Goal: Find specific page/section: Find specific page/section

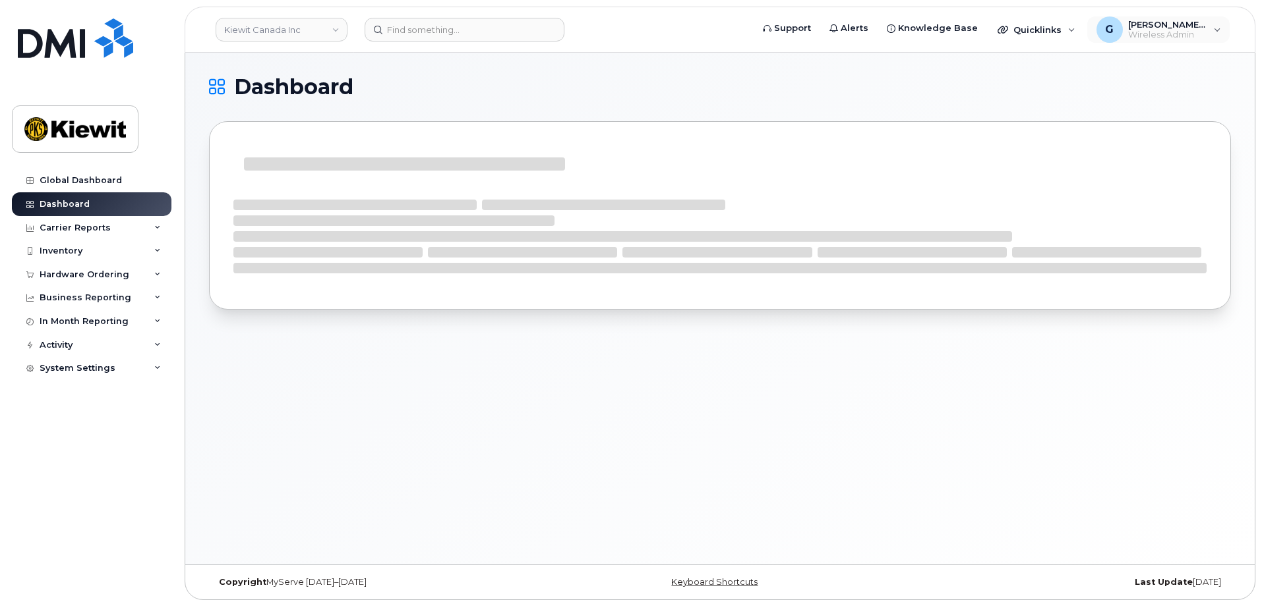
click at [1151, 44] on div "G Gabrielle.Chicoine Wireless Admin English Français Adjust Account View Bell 0…" at bounding box center [1159, 29] width 146 height 29
click at [1138, 30] on span "Wireless Admin" at bounding box center [1167, 35] width 79 height 11
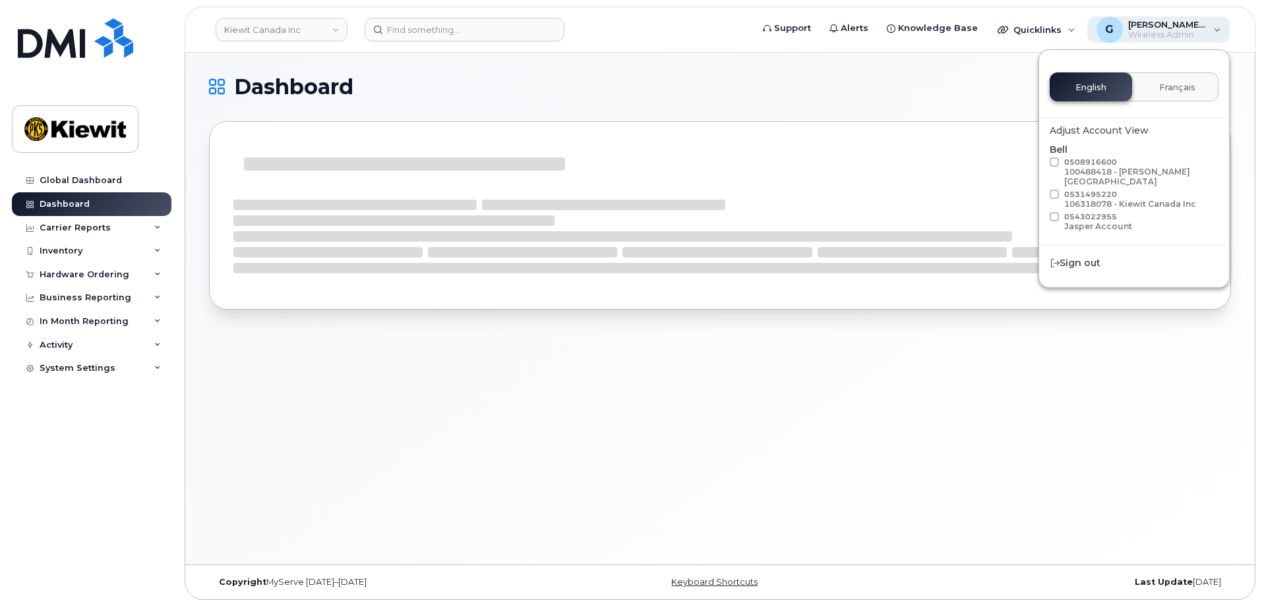
click at [1138, 30] on span "Wireless Admin" at bounding box center [1167, 35] width 79 height 11
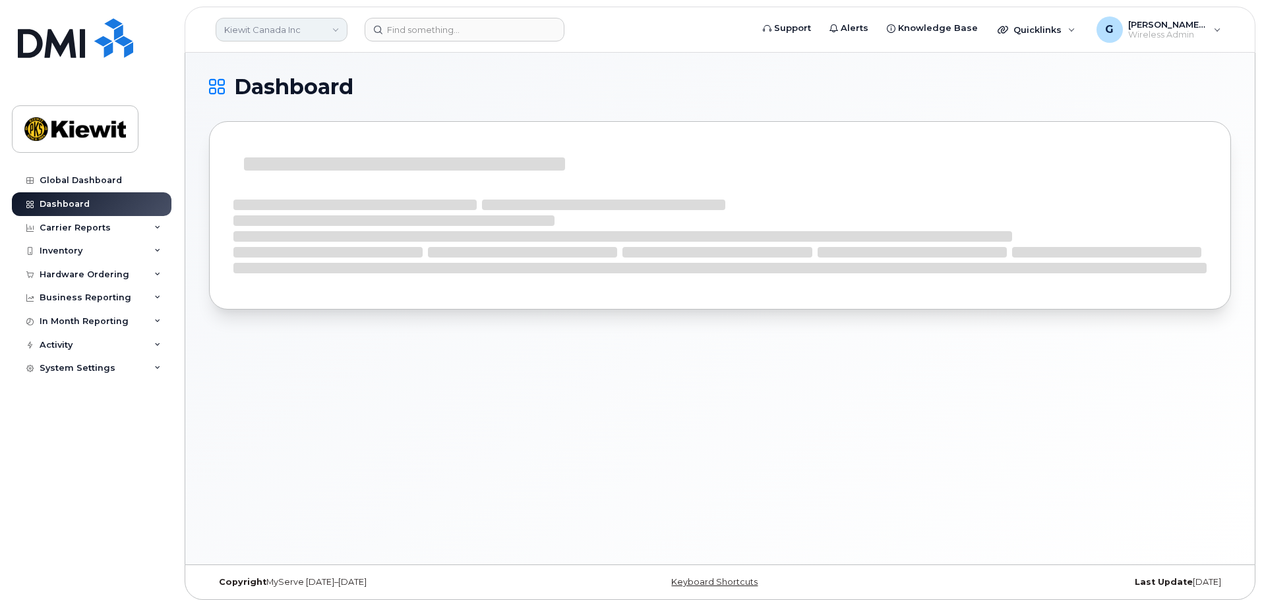
click at [294, 29] on link "Kiewit Canada Inc" at bounding box center [282, 30] width 132 height 24
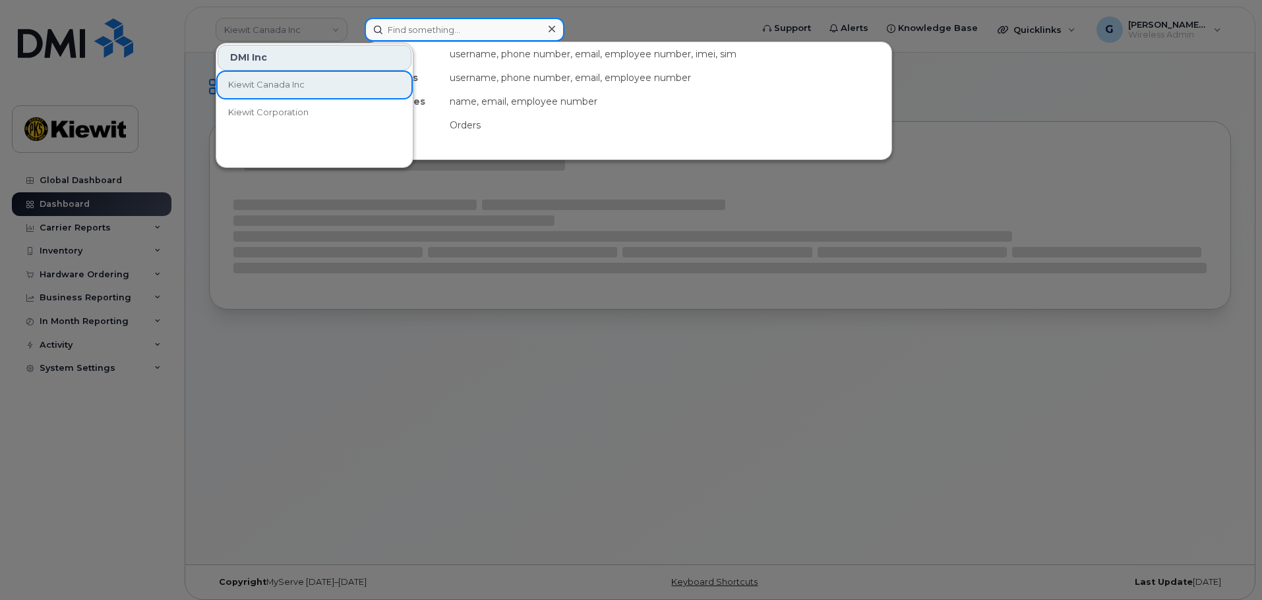
click at [423, 30] on input at bounding box center [464, 30] width 200 height 24
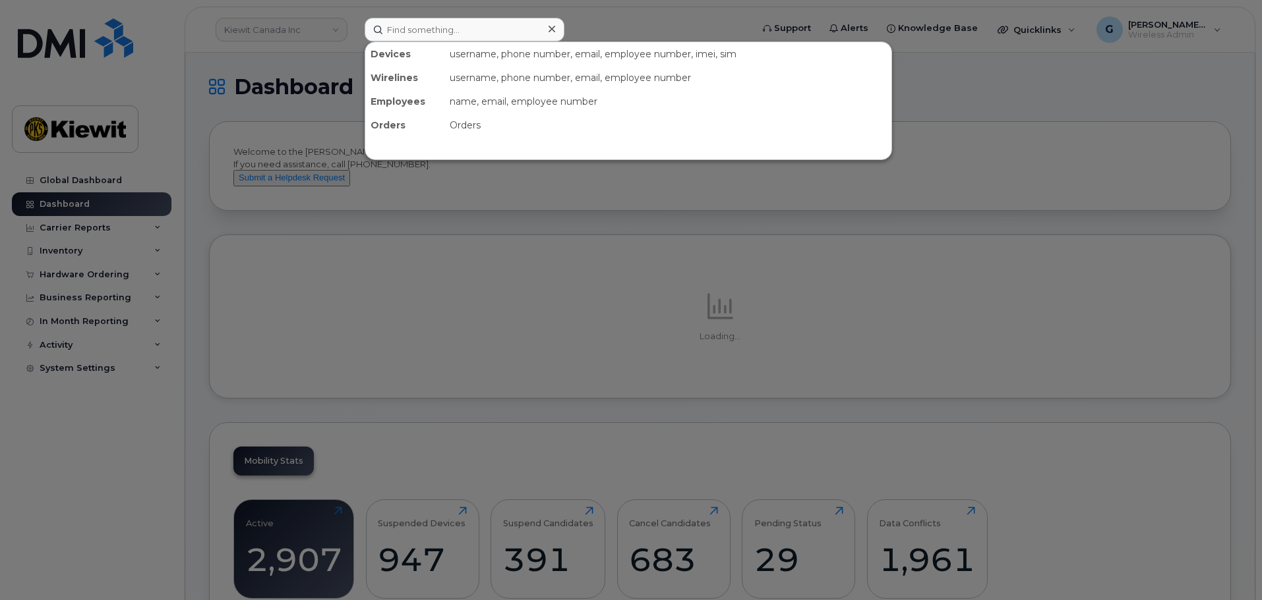
click at [260, 27] on div at bounding box center [631, 300] width 1262 height 600
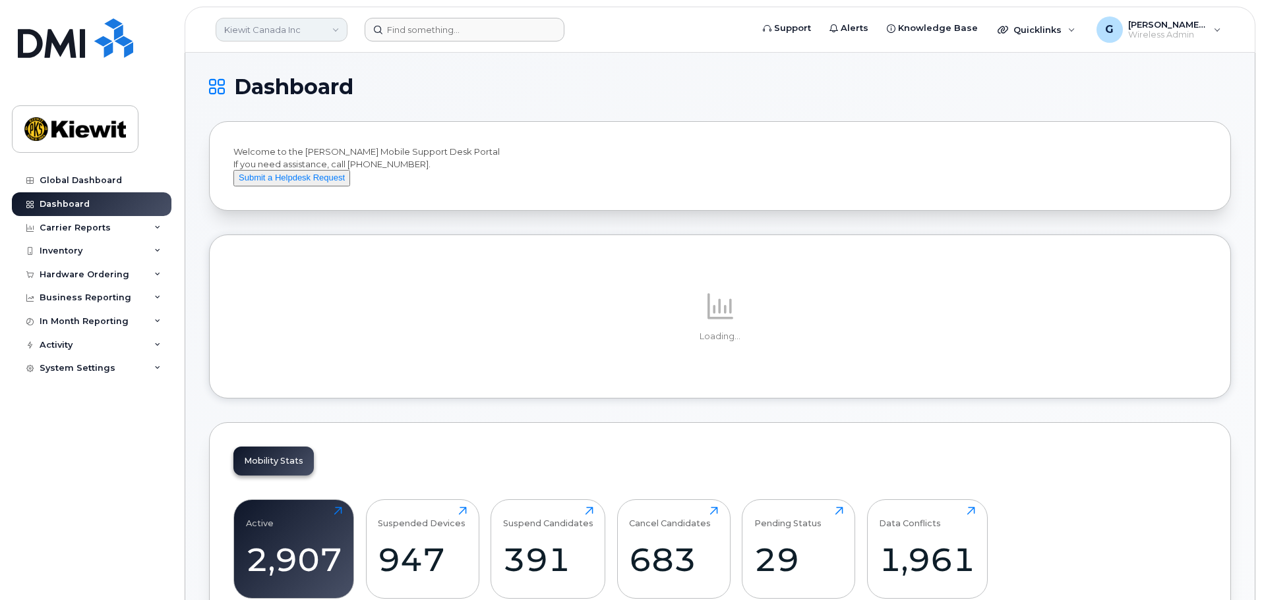
click at [273, 29] on link "Kiewit Canada Inc" at bounding box center [282, 30] width 132 height 24
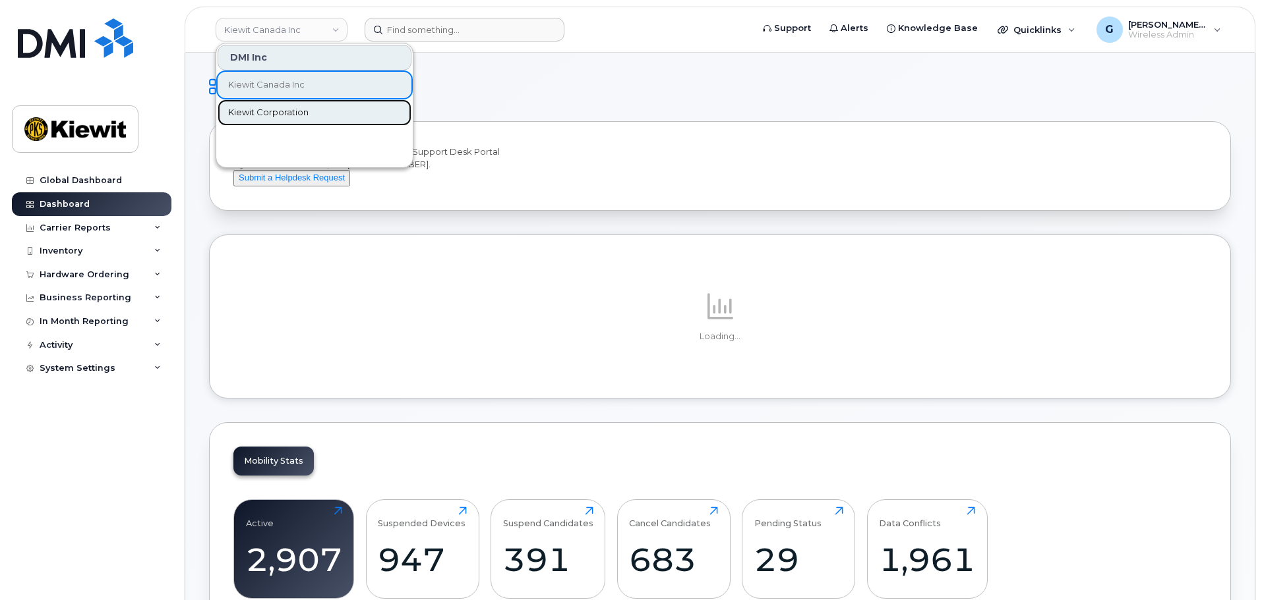
click at [293, 109] on span "Kiewit Corporation" at bounding box center [268, 112] width 80 height 13
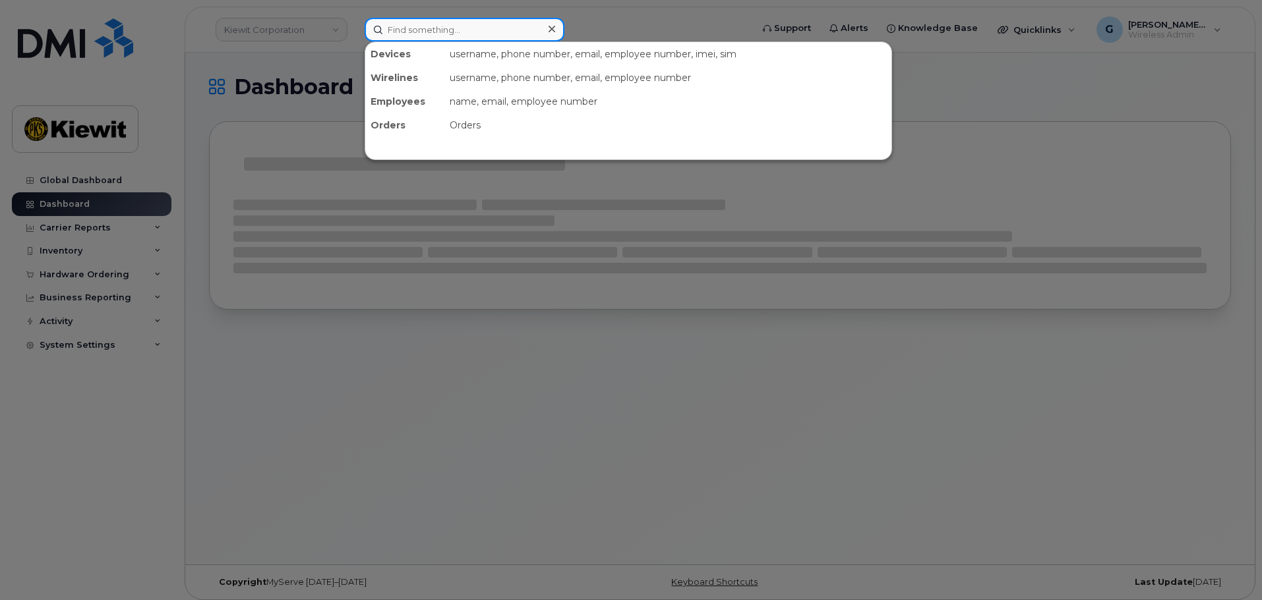
click at [430, 35] on input at bounding box center [464, 30] width 200 height 24
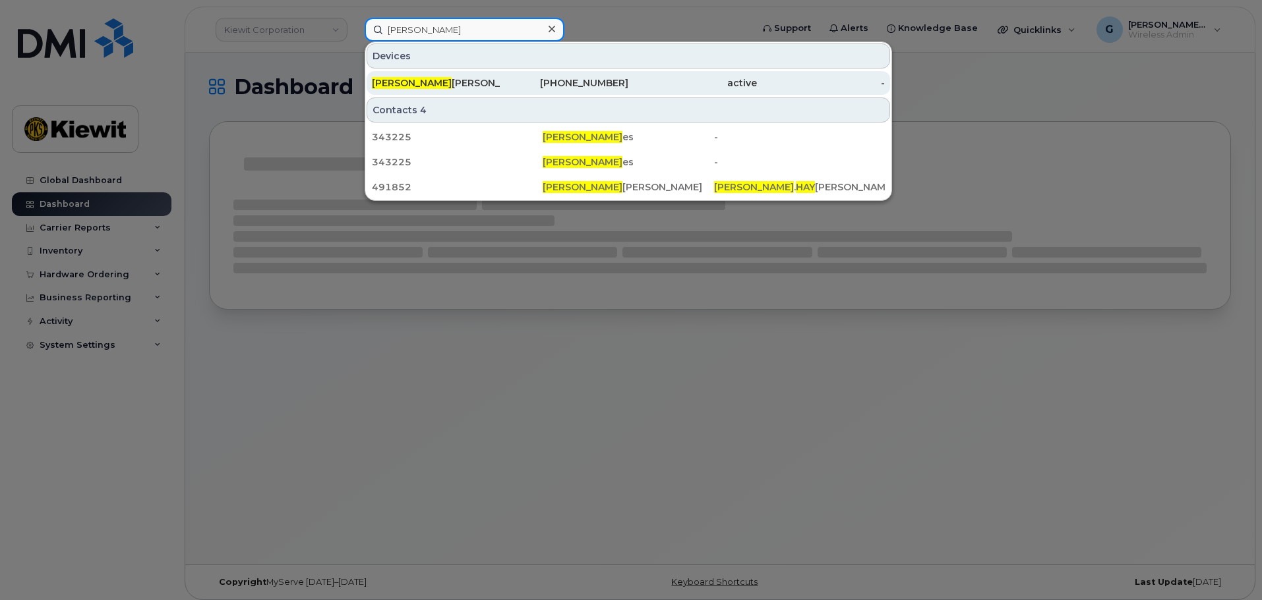
type input "[PERSON_NAME]"
click at [487, 83] on div "[PERSON_NAME] [PERSON_NAME]" at bounding box center [436, 82] width 129 height 13
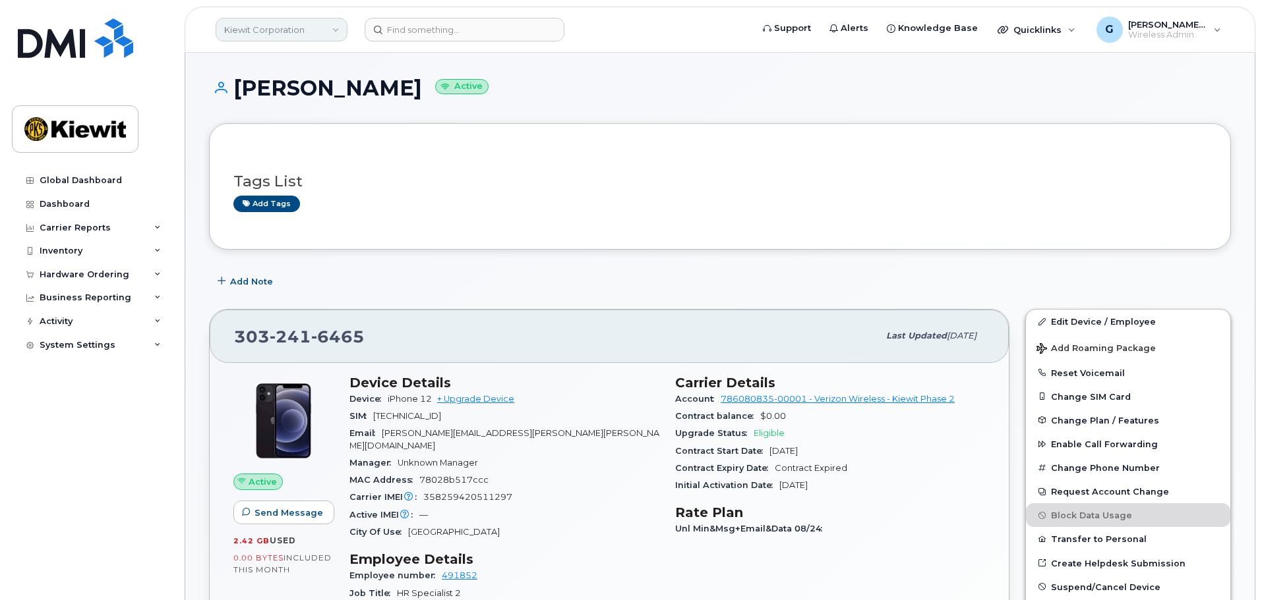
click at [280, 32] on link "Kiewit Corporation" at bounding box center [282, 30] width 132 height 24
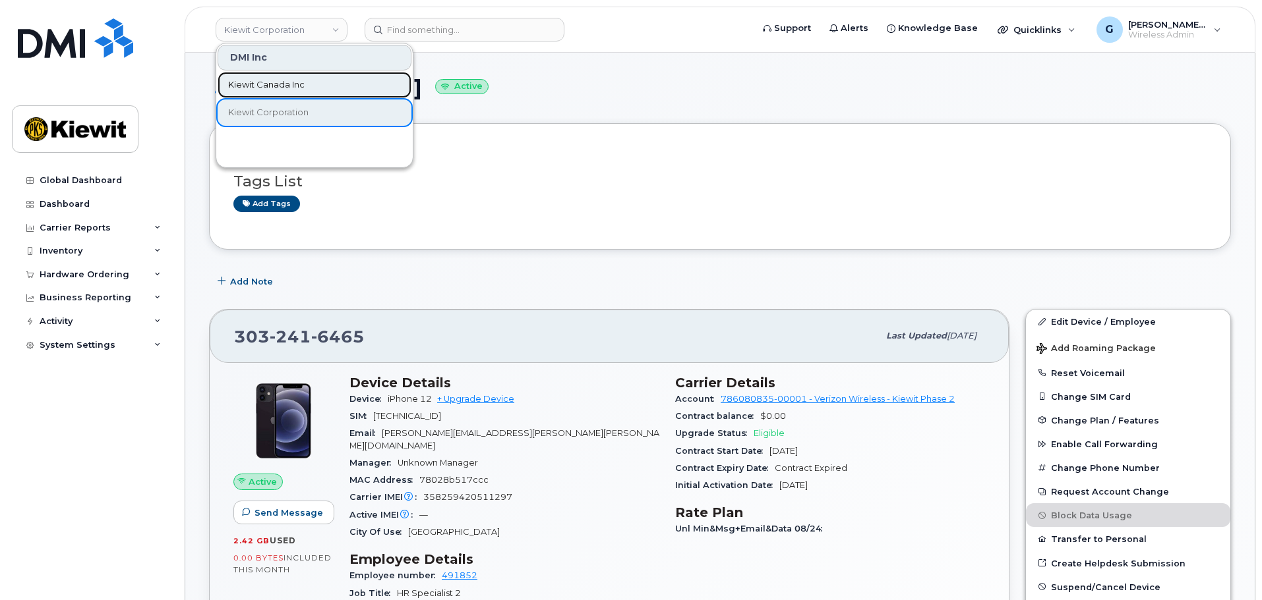
click at [278, 83] on span "Kiewit Canada Inc" at bounding box center [266, 84] width 76 height 13
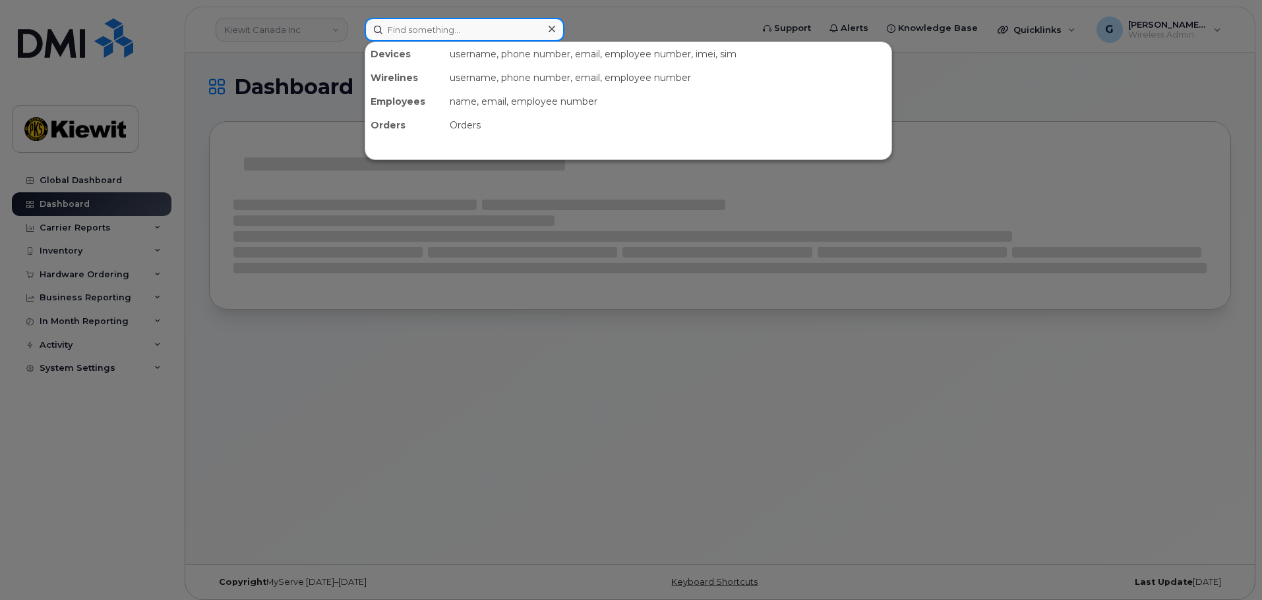
click at [410, 33] on input at bounding box center [464, 30] width 200 height 24
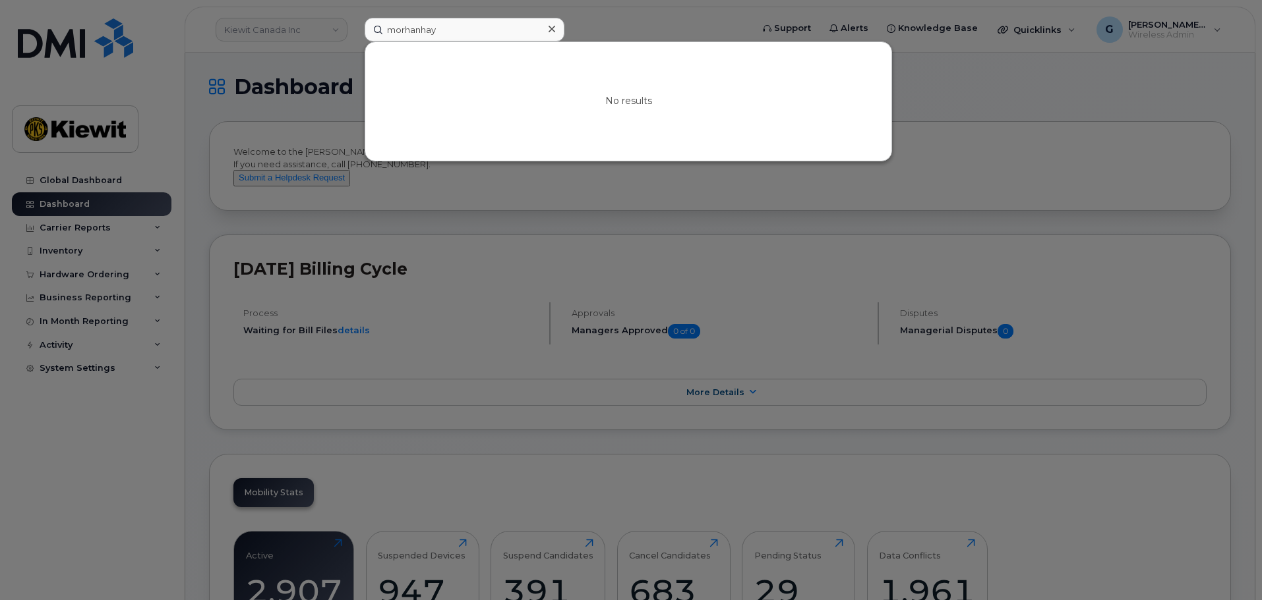
click at [405, 15] on div at bounding box center [631, 300] width 1262 height 600
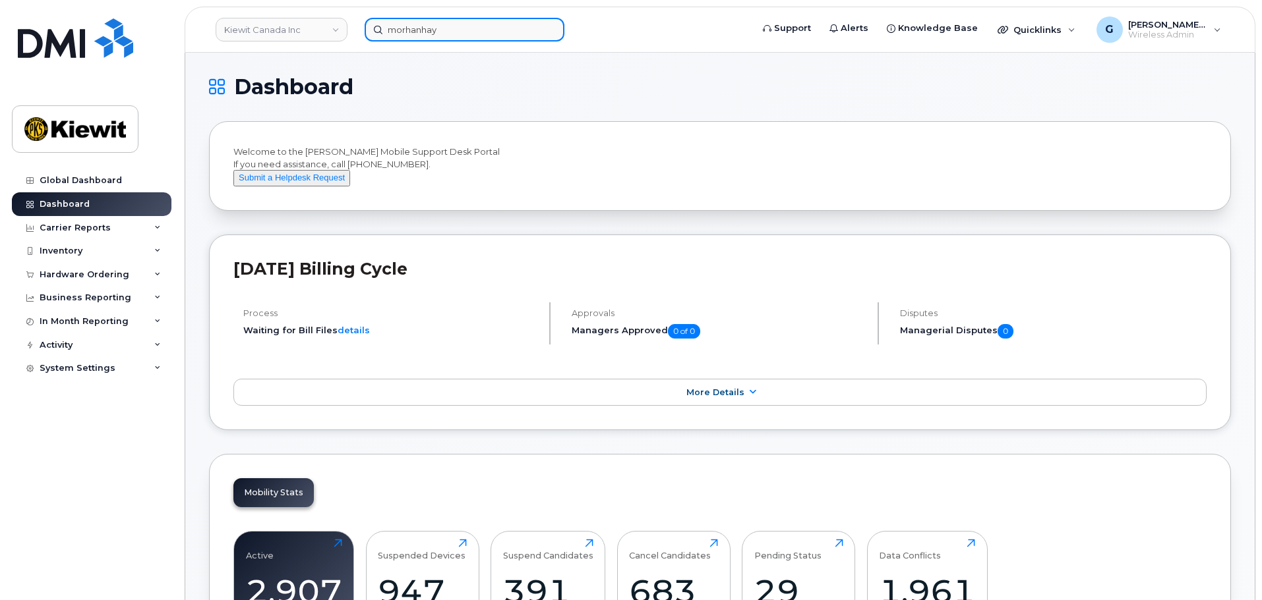
click at [421, 31] on input "morhanhay" at bounding box center [464, 30] width 200 height 24
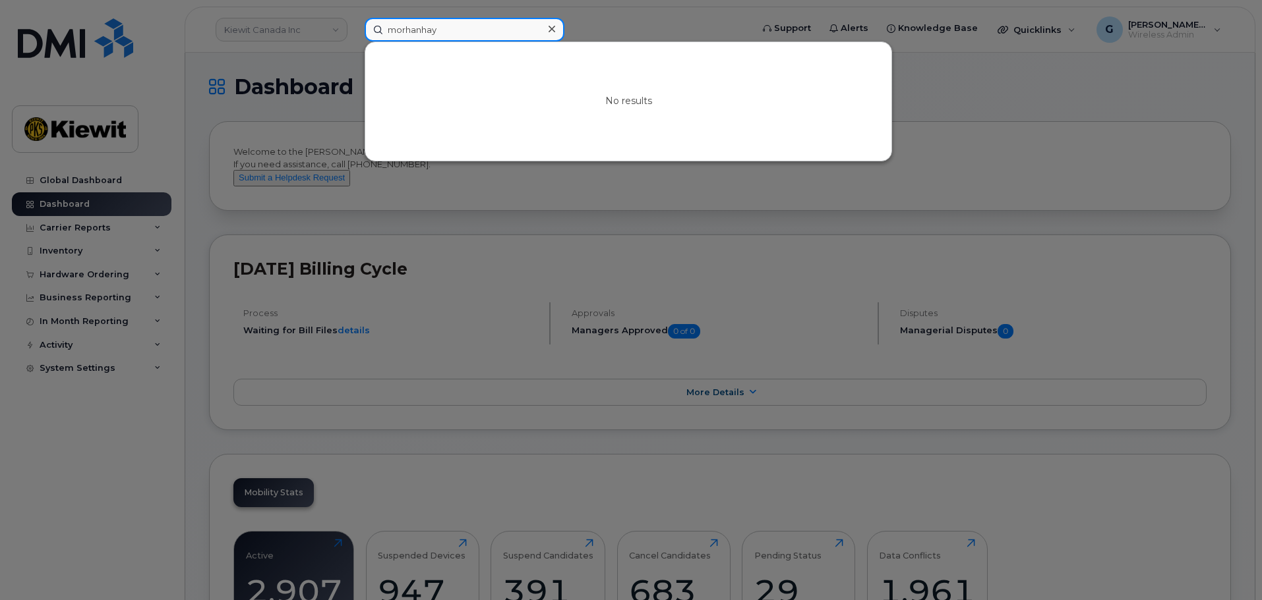
click at [415, 35] on input "morhanhay" at bounding box center [464, 30] width 200 height 24
click at [409, 35] on input "morhanhay" at bounding box center [464, 30] width 200 height 24
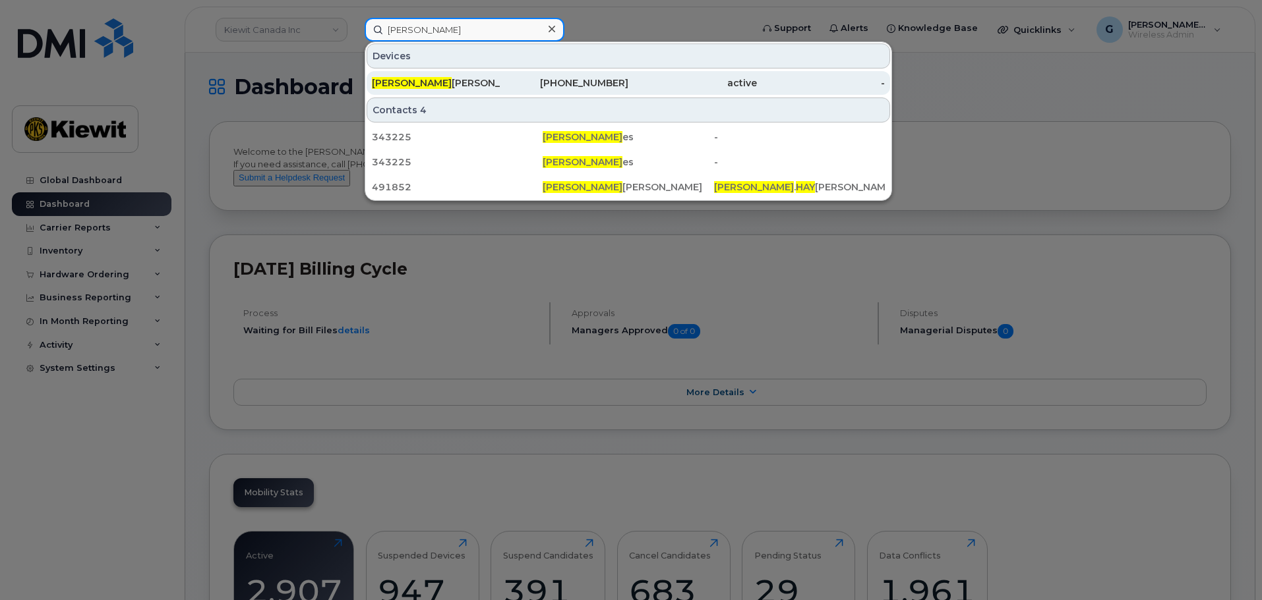
type input "morgan hay"
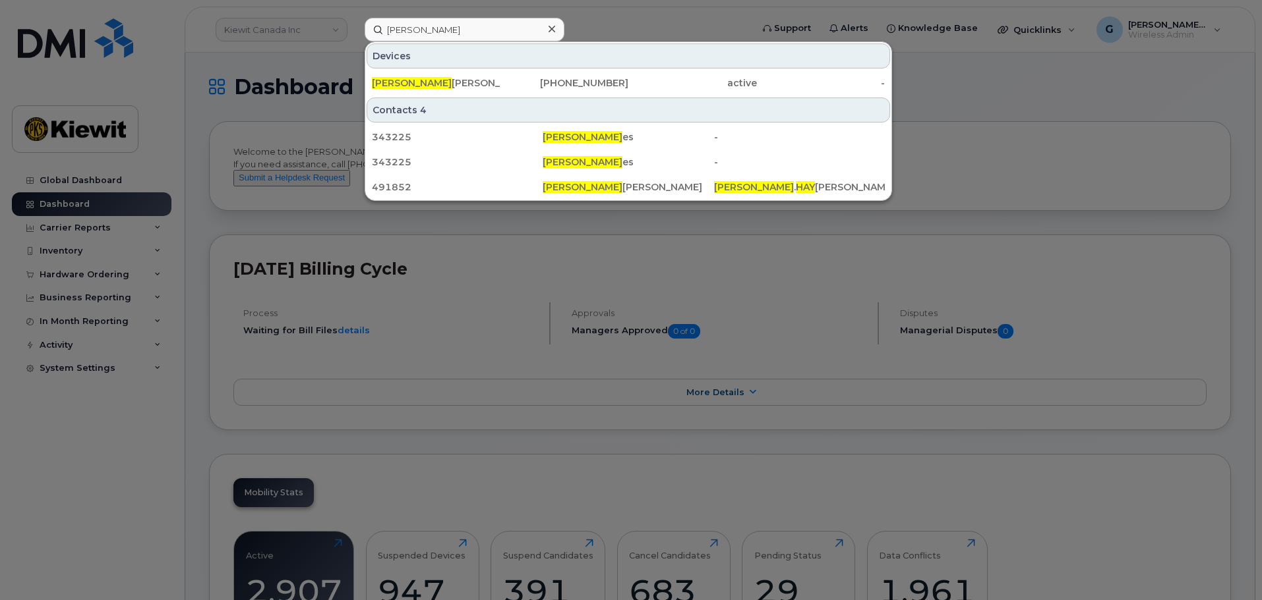
drag, startPoint x: 473, startPoint y: 81, endPoint x: 531, endPoint y: 117, distance: 68.4
click at [473, 81] on div "MORGAN HAY WARD" at bounding box center [436, 82] width 129 height 13
